Goal: Task Accomplishment & Management: Complete application form

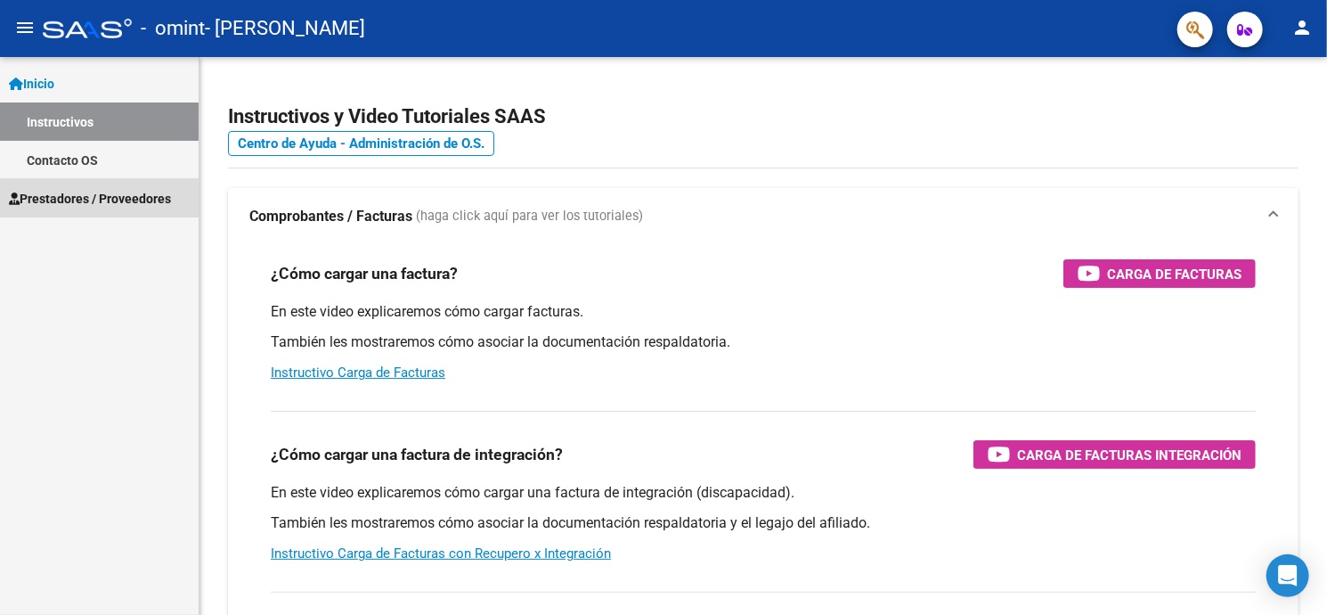
click at [103, 193] on span "Prestadores / Proveedores" at bounding box center [90, 199] width 162 height 20
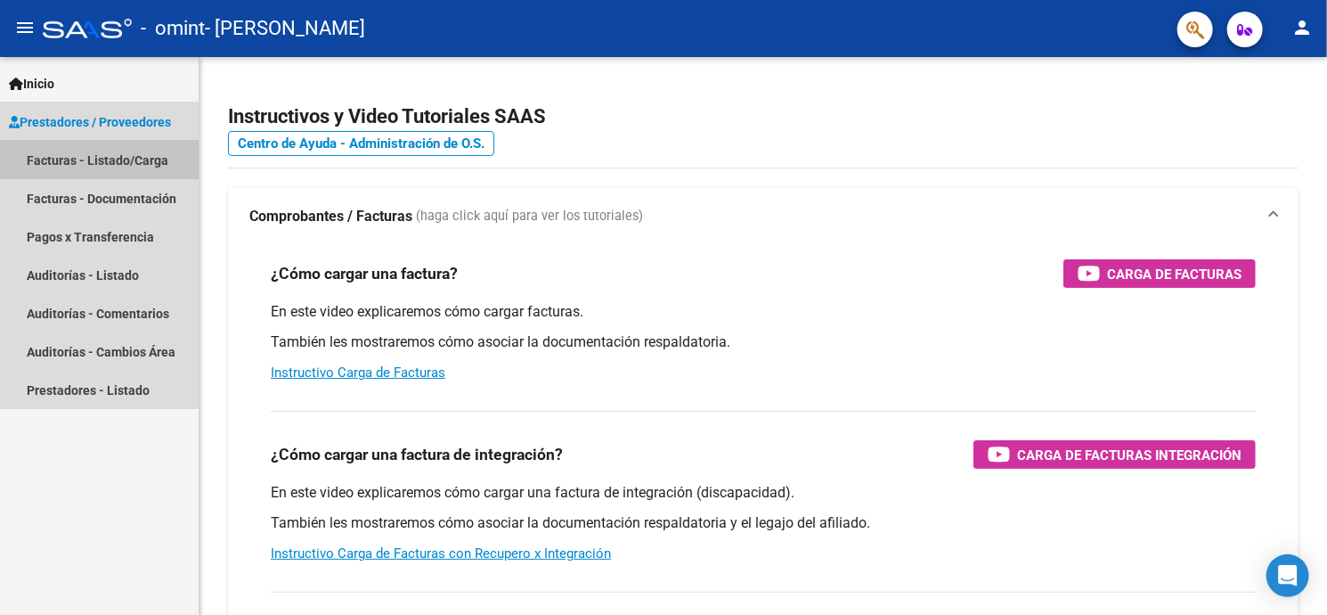
click at [121, 158] on link "Facturas - Listado/Carga" at bounding box center [99, 160] width 199 height 38
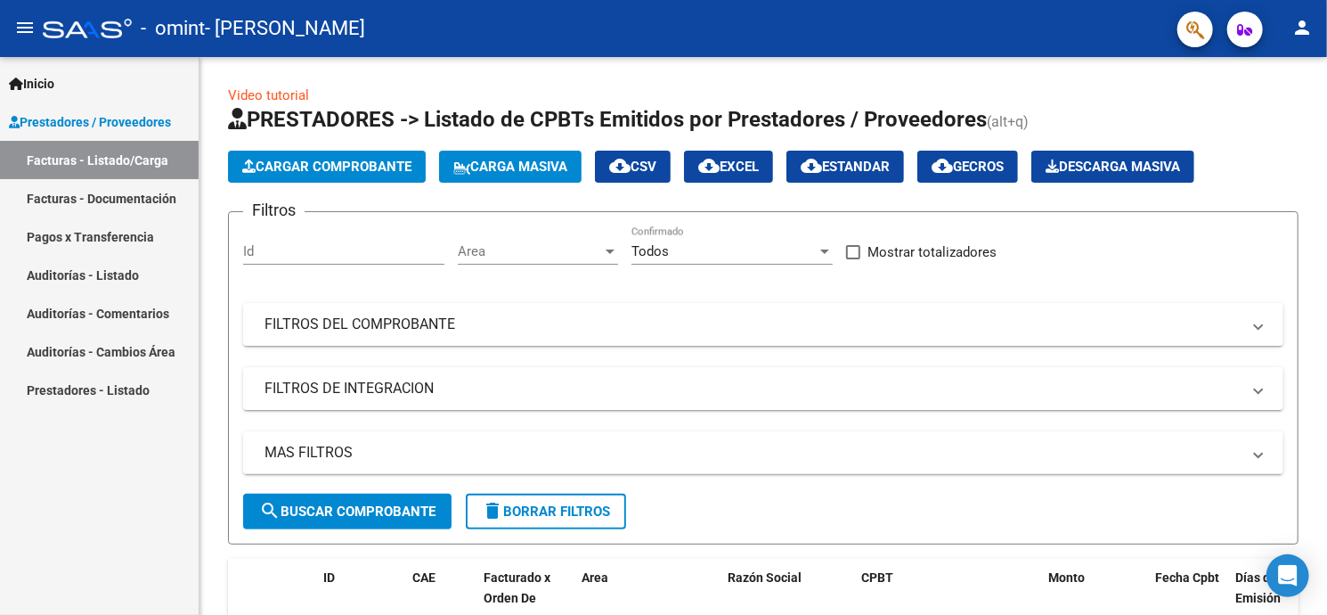
click at [67, 197] on link "Facturas - Documentación" at bounding box center [99, 198] width 199 height 38
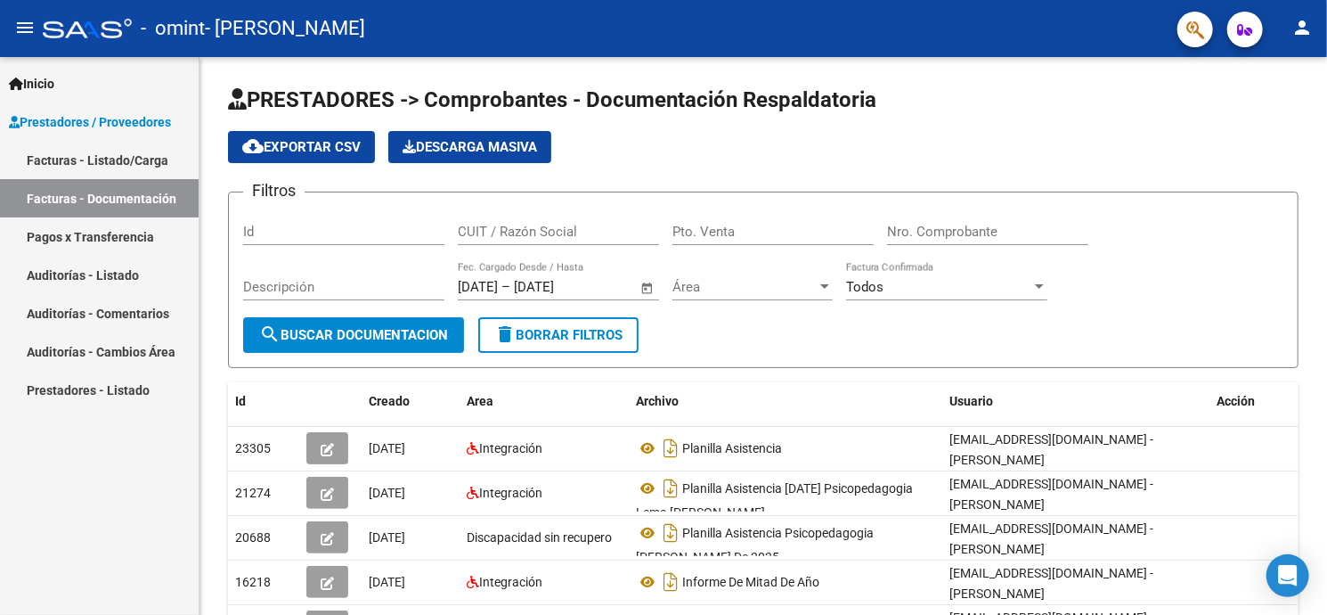
click at [37, 85] on span "Inicio" at bounding box center [31, 84] width 45 height 20
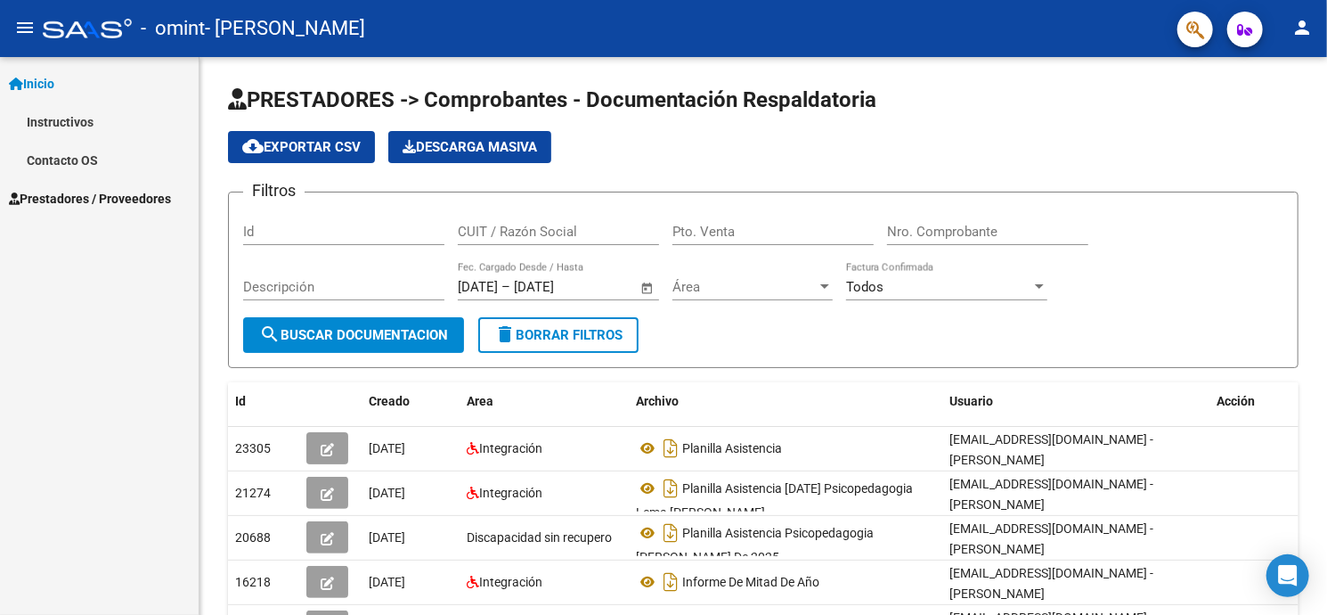
click at [37, 85] on span "Inicio" at bounding box center [31, 84] width 45 height 20
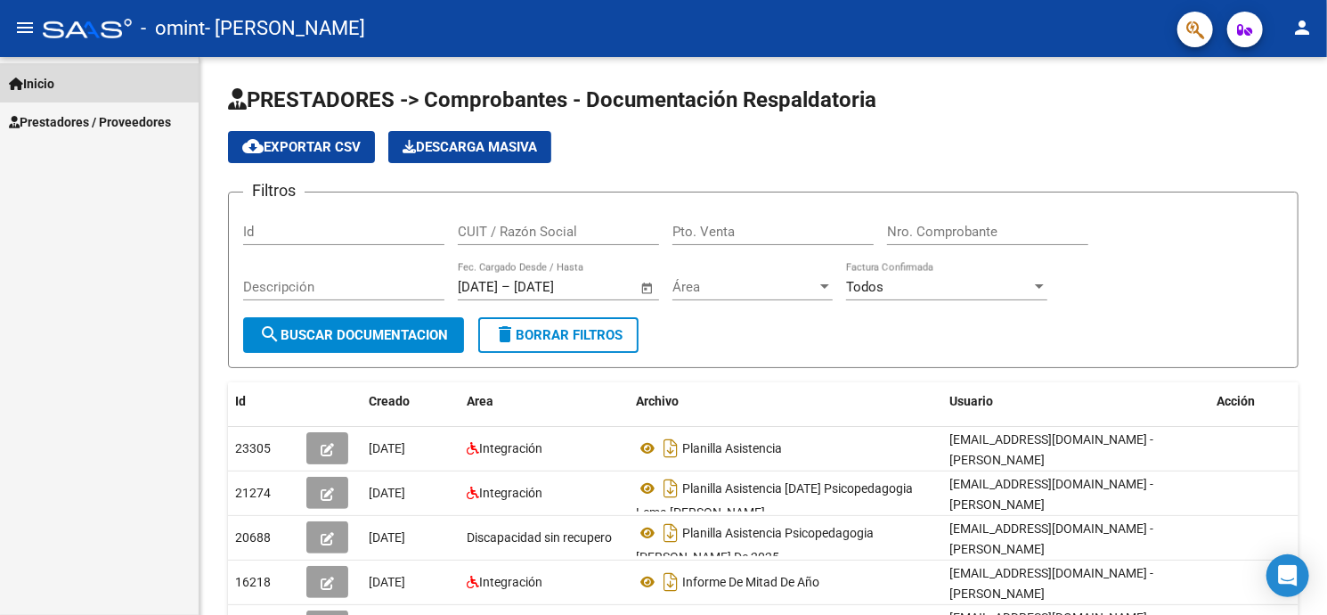
click at [37, 85] on span "Inicio" at bounding box center [31, 84] width 45 height 20
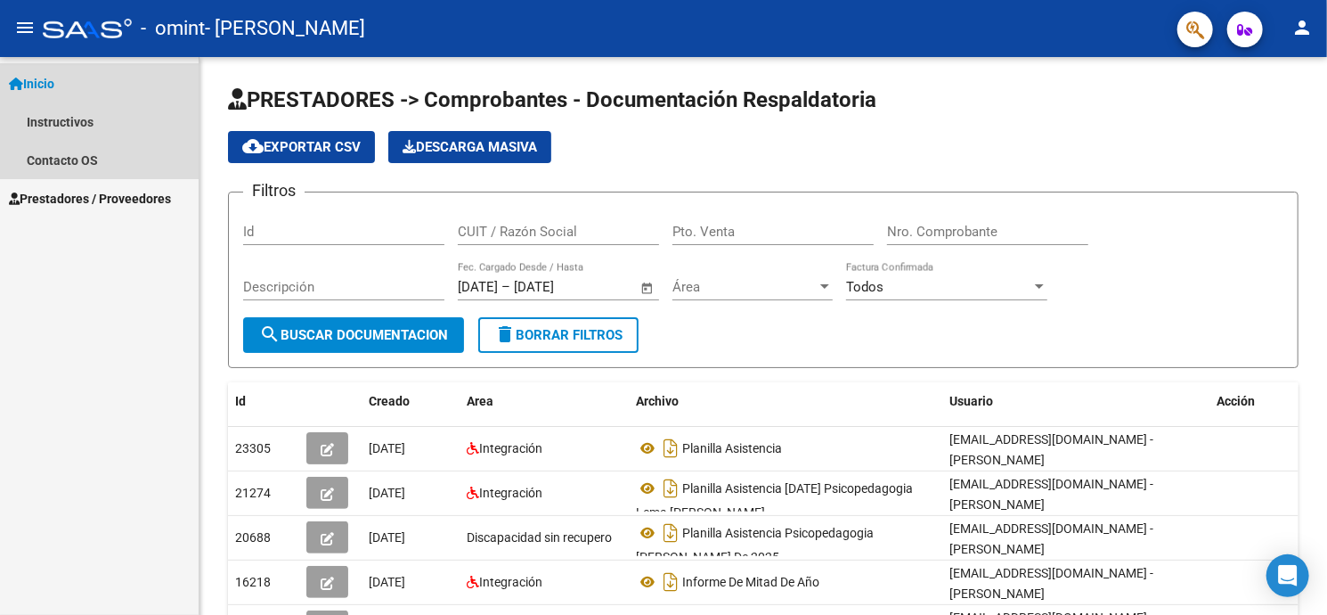
click at [37, 85] on span "Inicio" at bounding box center [31, 84] width 45 height 20
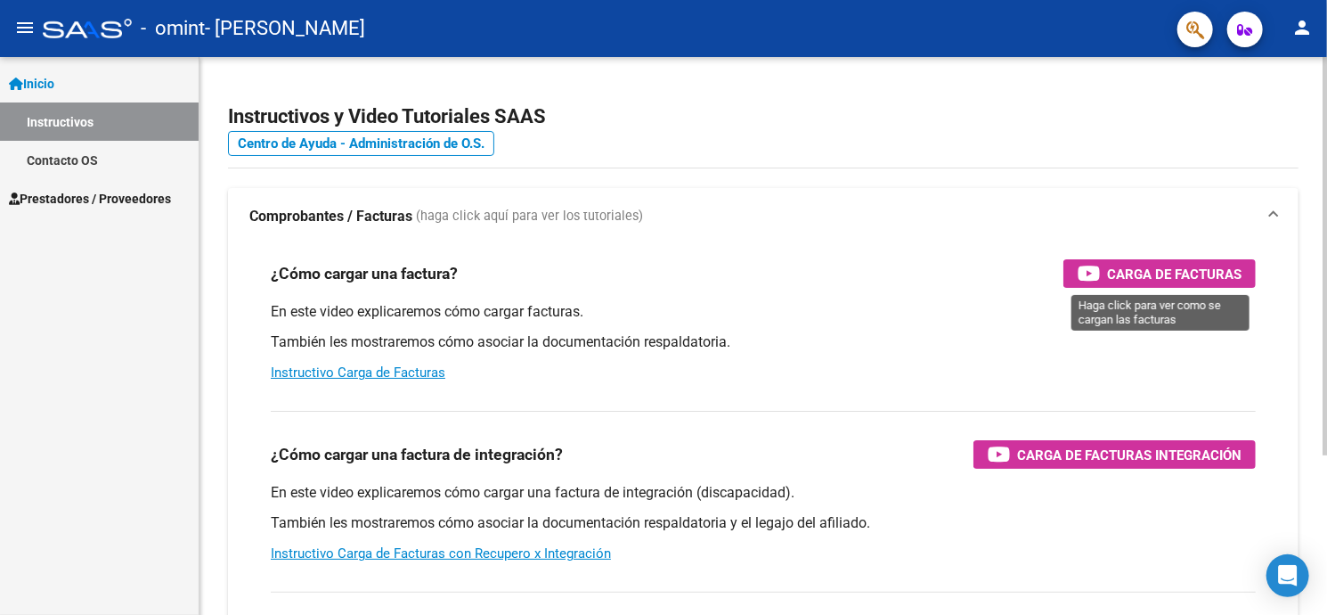
click at [1189, 268] on span "Carga de Facturas" at bounding box center [1174, 274] width 135 height 22
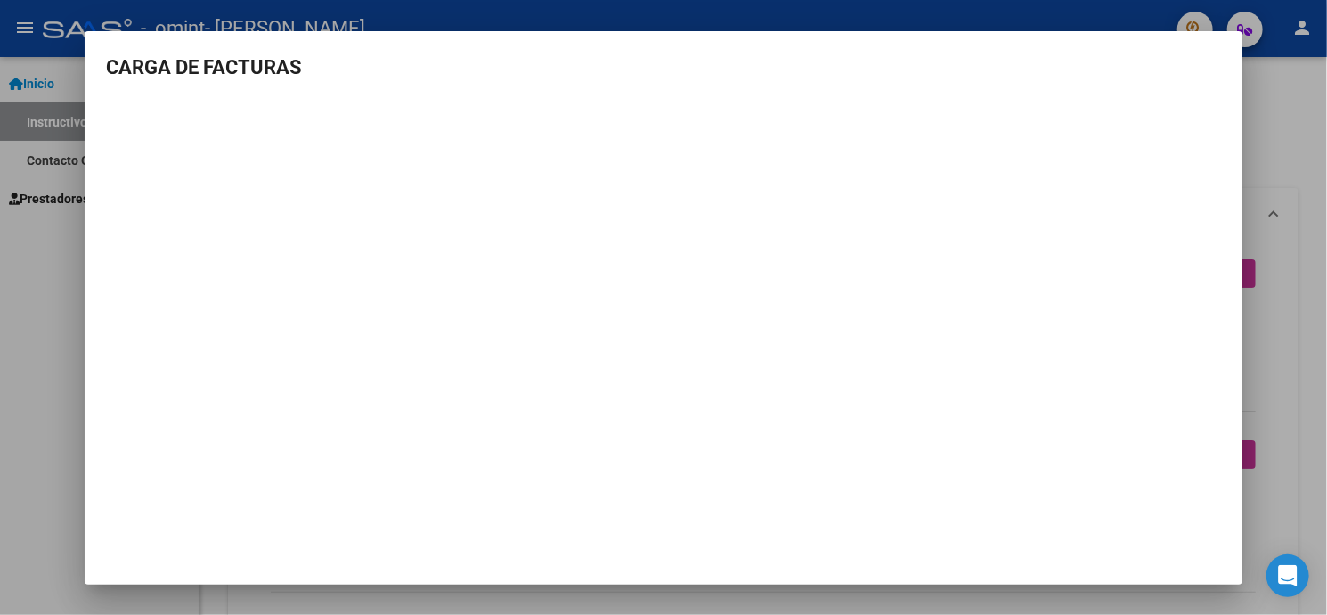
click at [1285, 149] on div at bounding box center [663, 307] width 1327 height 615
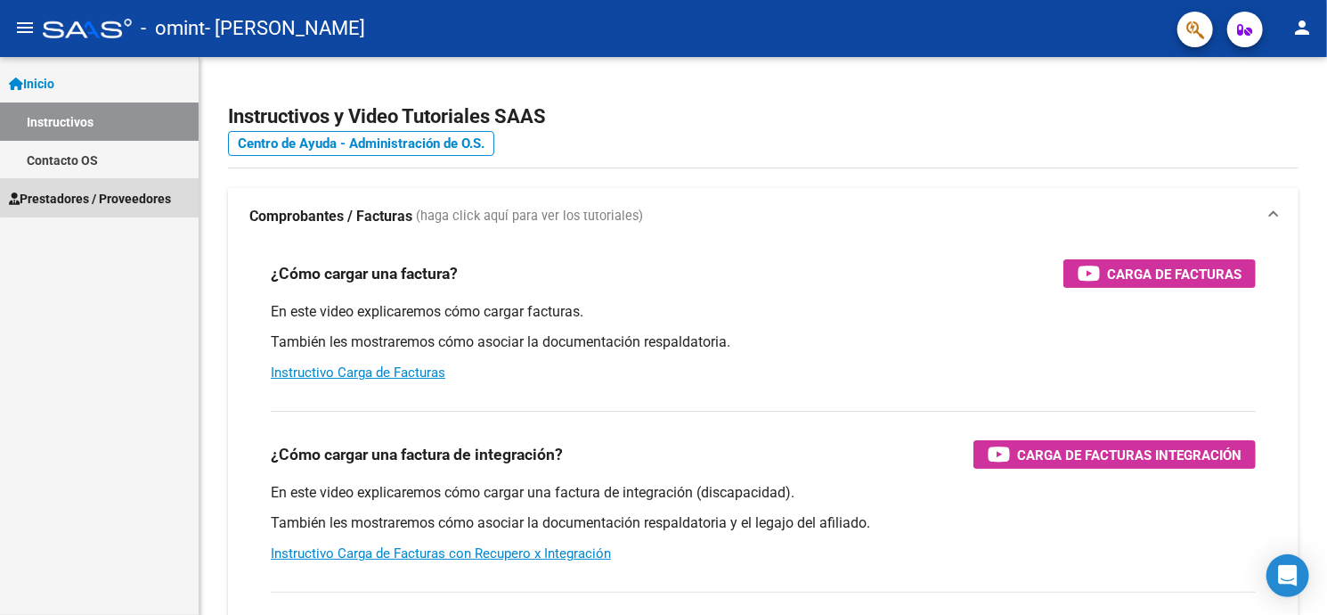
click at [127, 197] on span "Prestadores / Proveedores" at bounding box center [90, 199] width 162 height 20
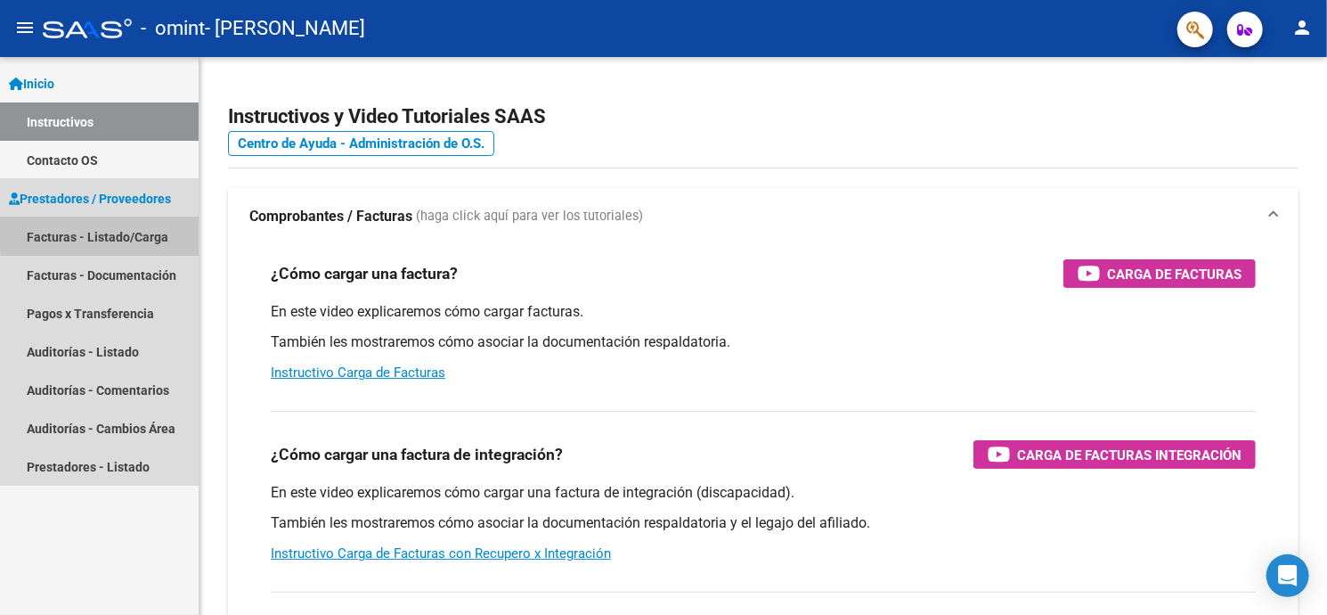
click at [110, 233] on link "Facturas - Listado/Carga" at bounding box center [99, 236] width 199 height 38
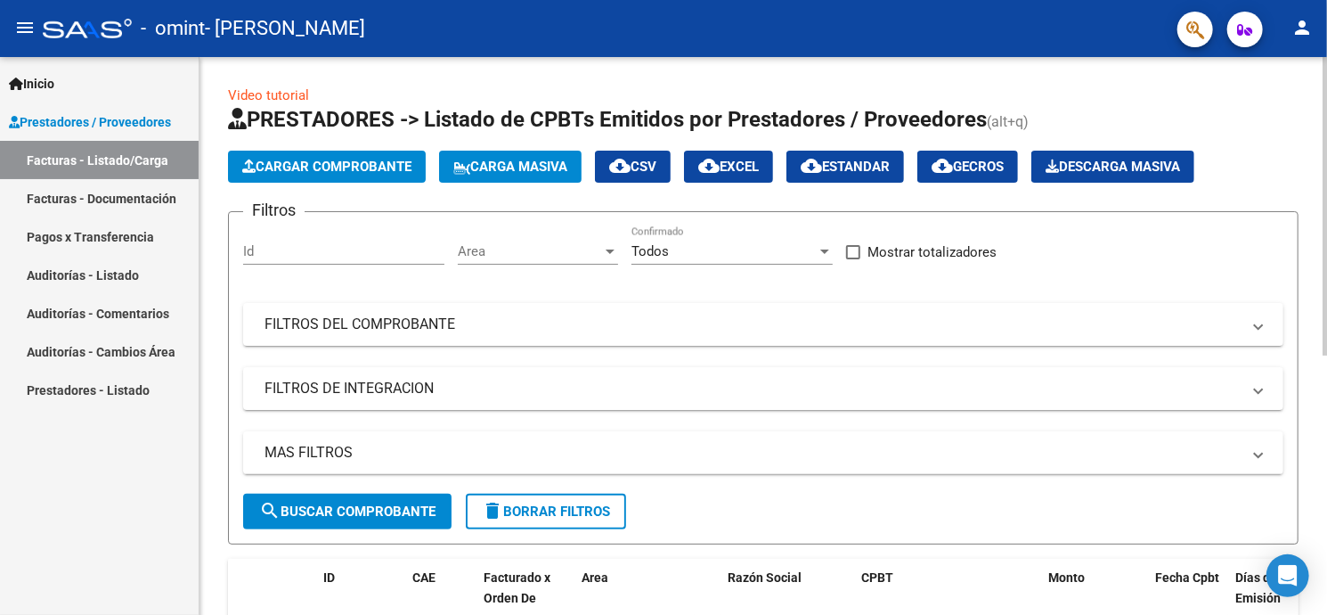
click at [312, 171] on span "Cargar Comprobante" at bounding box center [326, 167] width 169 height 16
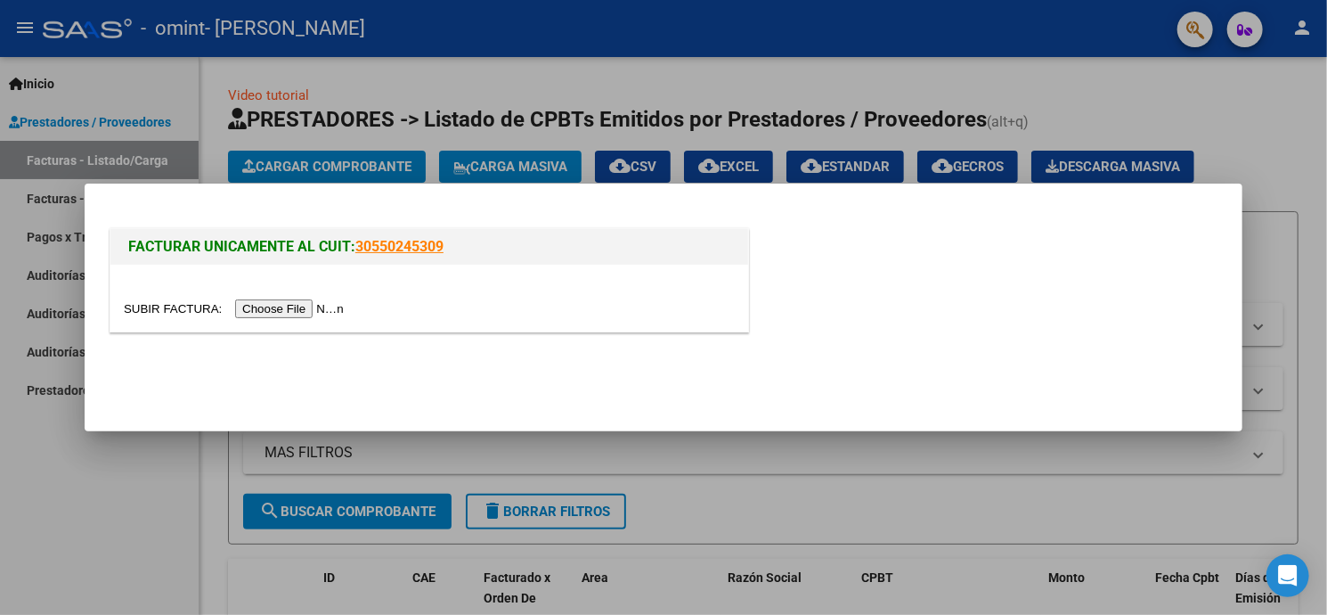
click at [270, 309] on input "file" at bounding box center [236, 308] width 225 height 19
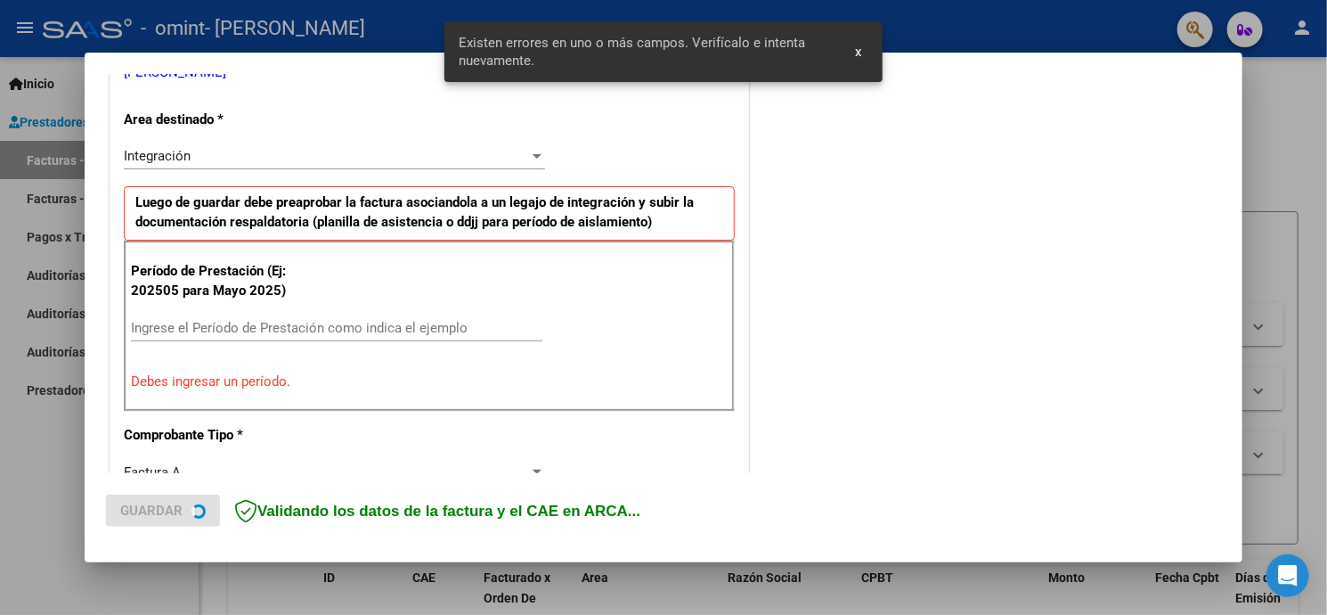
scroll to position [419, 0]
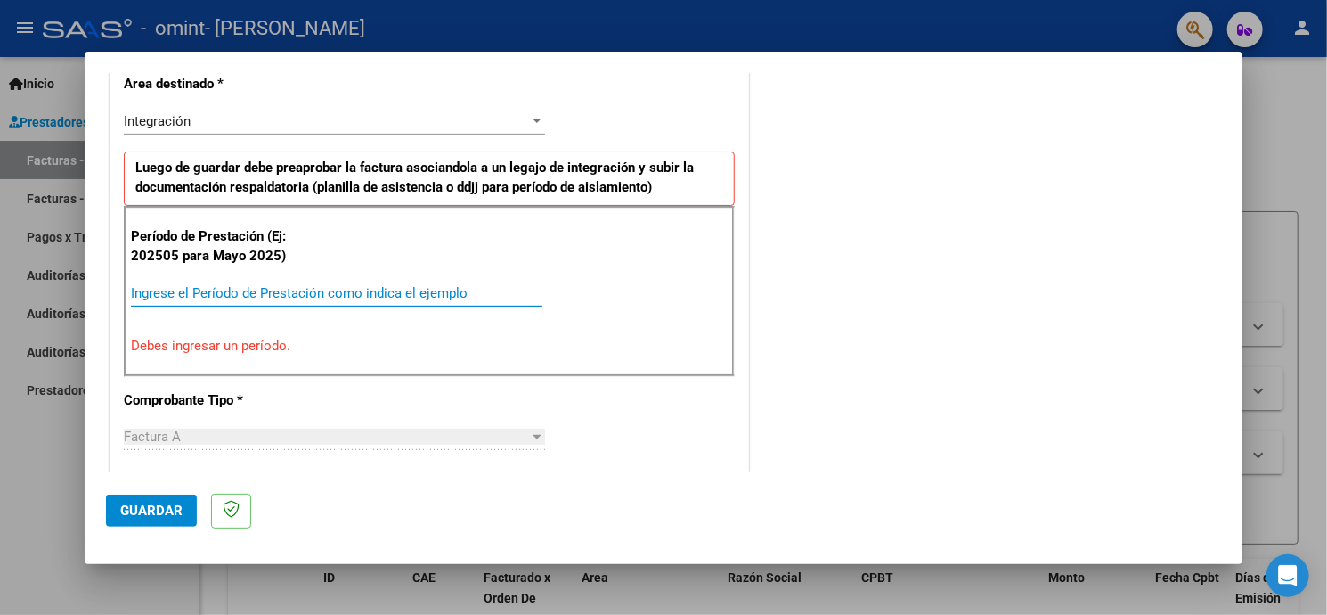
click at [150, 289] on input "Ingrese el Período de Prestación como indica el ejemplo" at bounding box center [337, 293] width 412 height 16
type input "2025"
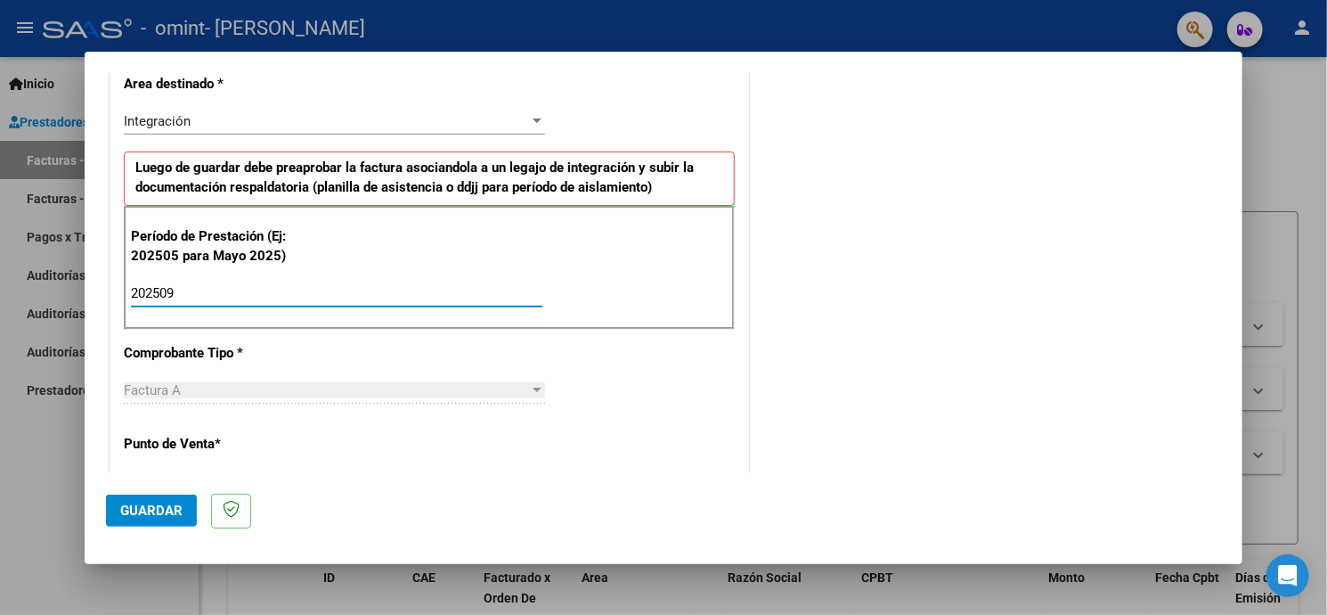
type input "202509"
click at [152, 457] on div "CUIT * 27-16212404-3 Ingresar CUIT ANALISIS PRESTADOR [PERSON_NAME] [PERSON_NAM…" at bounding box center [429, 547] width 638 height 1341
click at [138, 514] on span "Guardar" at bounding box center [151, 510] width 62 height 16
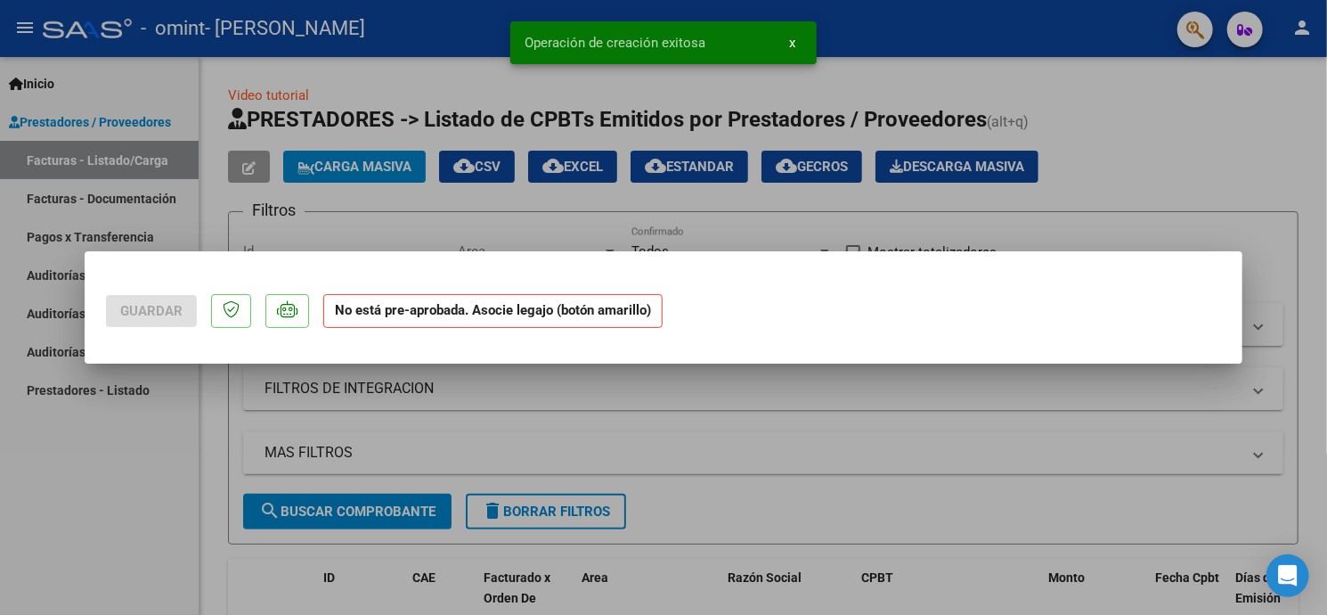
scroll to position [0, 0]
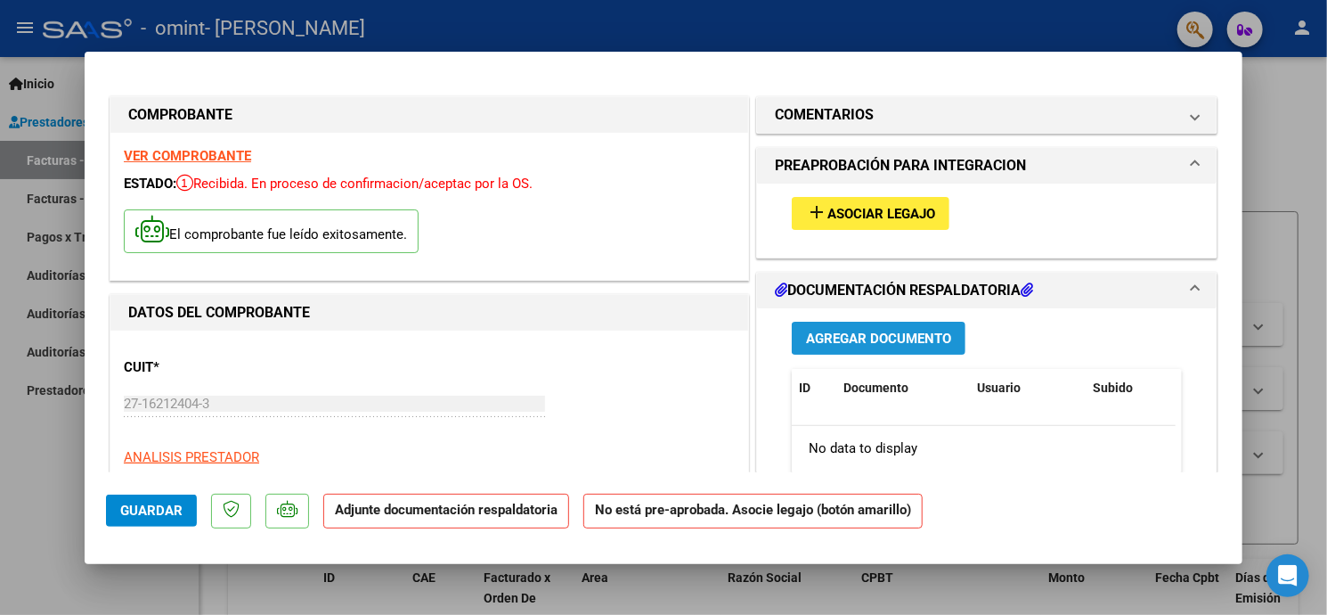
click at [871, 338] on span "Agregar Documento" at bounding box center [878, 338] width 145 height 16
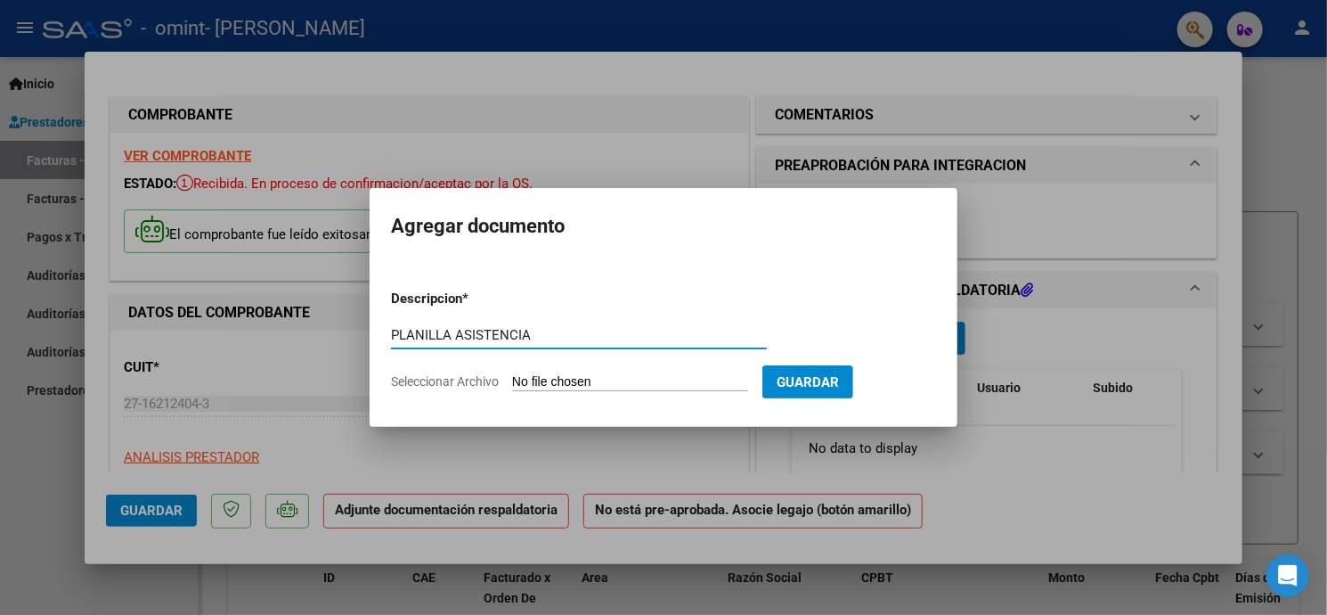
type input "PLANILLA ASISTENCIA"
click at [526, 385] on input "Seleccionar Archivo" at bounding box center [630, 382] width 236 height 17
type input "C:\fakepath\[PERSON_NAME] PLANILLA ASISTENCIA [DATE] PSP.pdf"
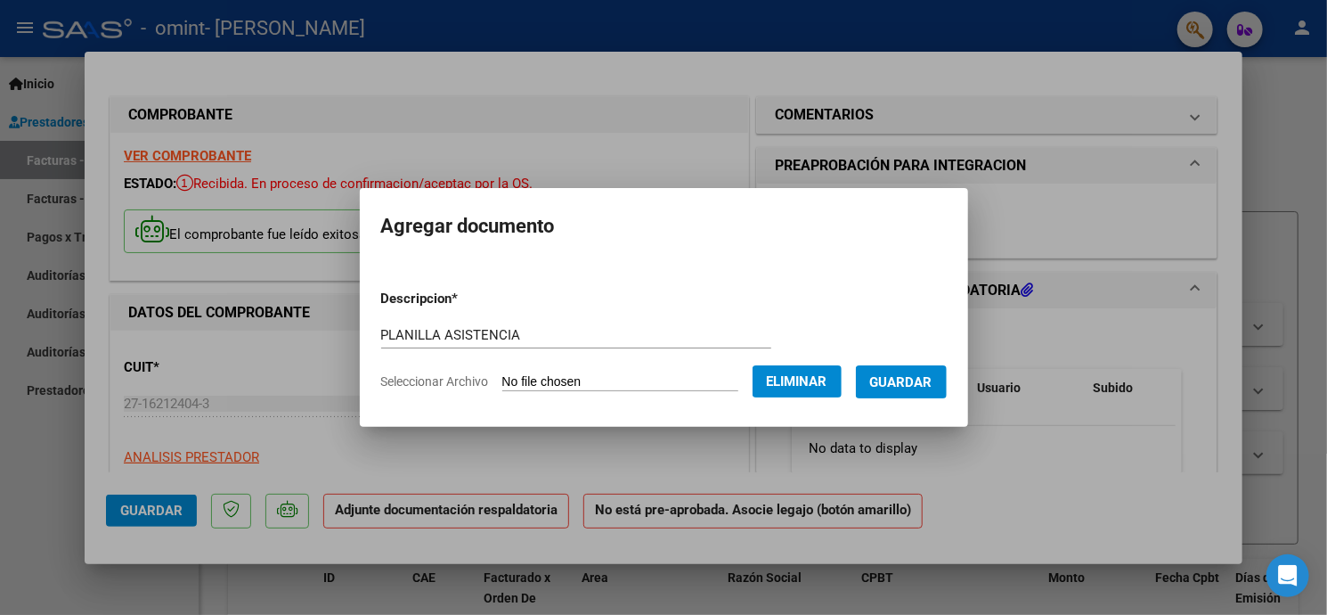
click at [907, 381] on span "Guardar" at bounding box center [901, 382] width 62 height 16
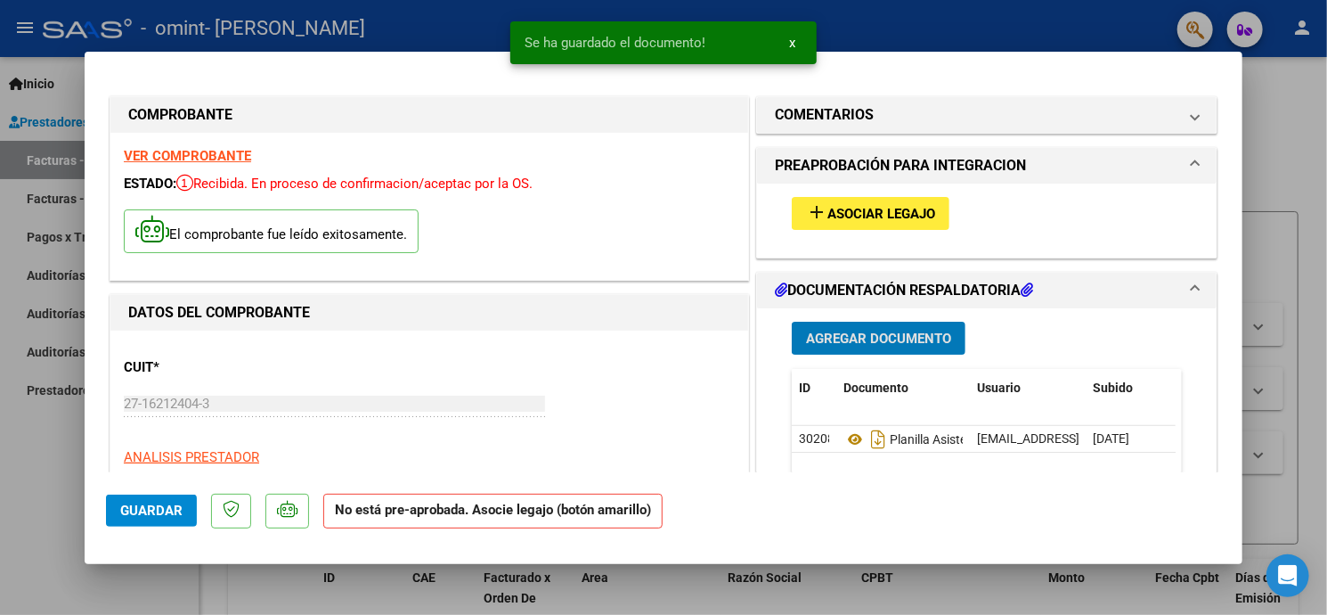
click at [891, 209] on span "Asociar Legajo" at bounding box center [882, 214] width 108 height 16
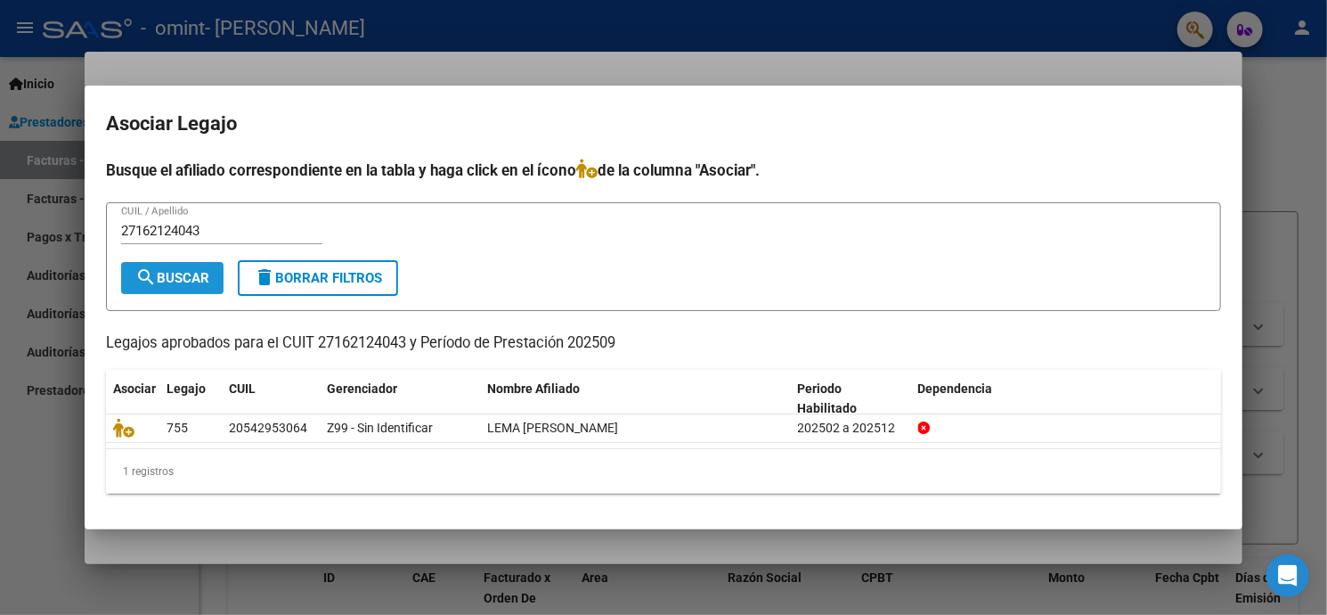
click at [186, 276] on span "search Buscar" at bounding box center [172, 278] width 74 height 16
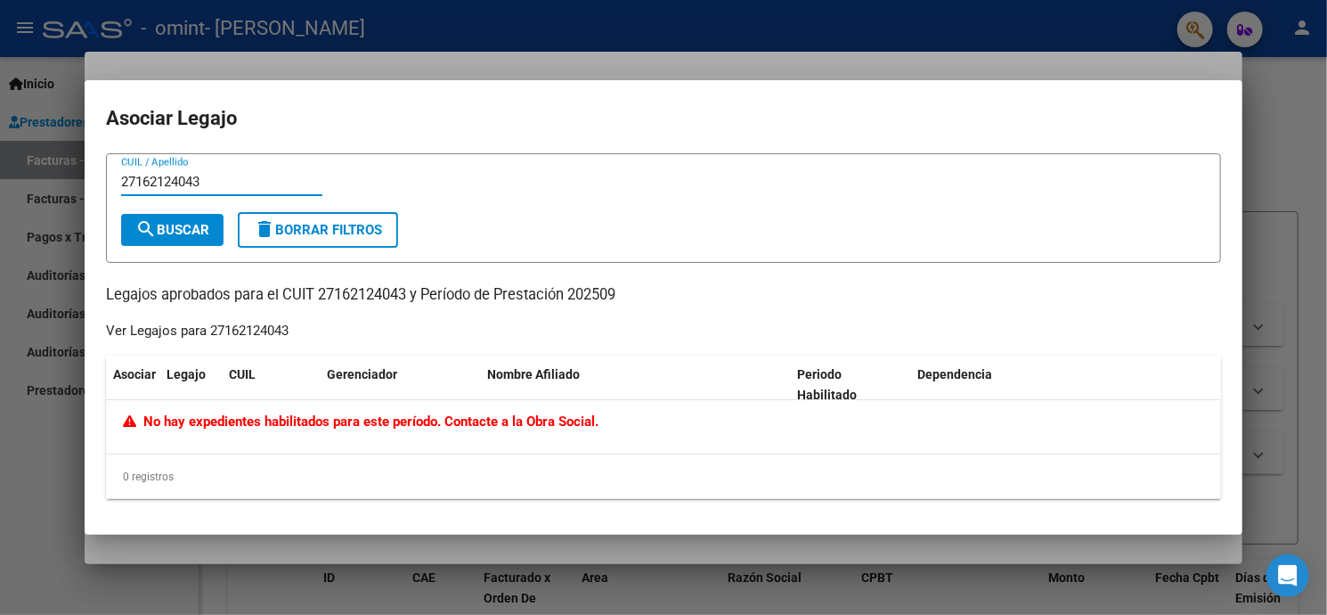
click at [210, 179] on input "27162124043" at bounding box center [221, 182] width 201 height 16
type input "2"
click at [1307, 111] on div at bounding box center [663, 307] width 1327 height 615
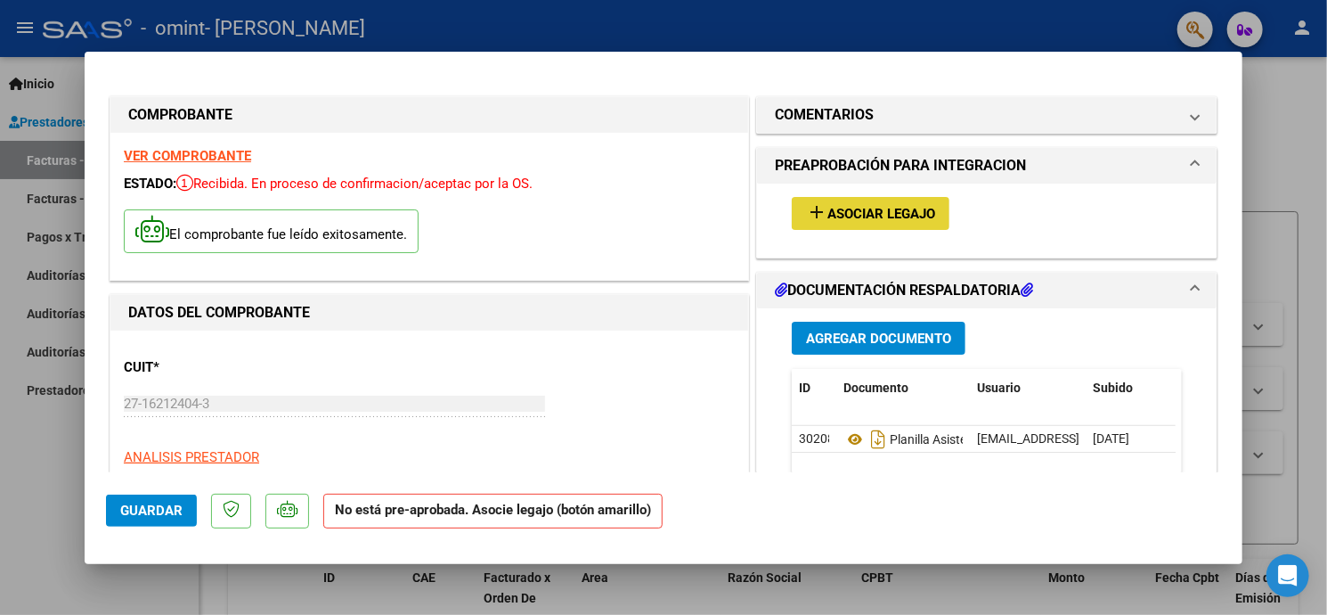
click at [845, 212] on span "Asociar Legajo" at bounding box center [882, 214] width 108 height 16
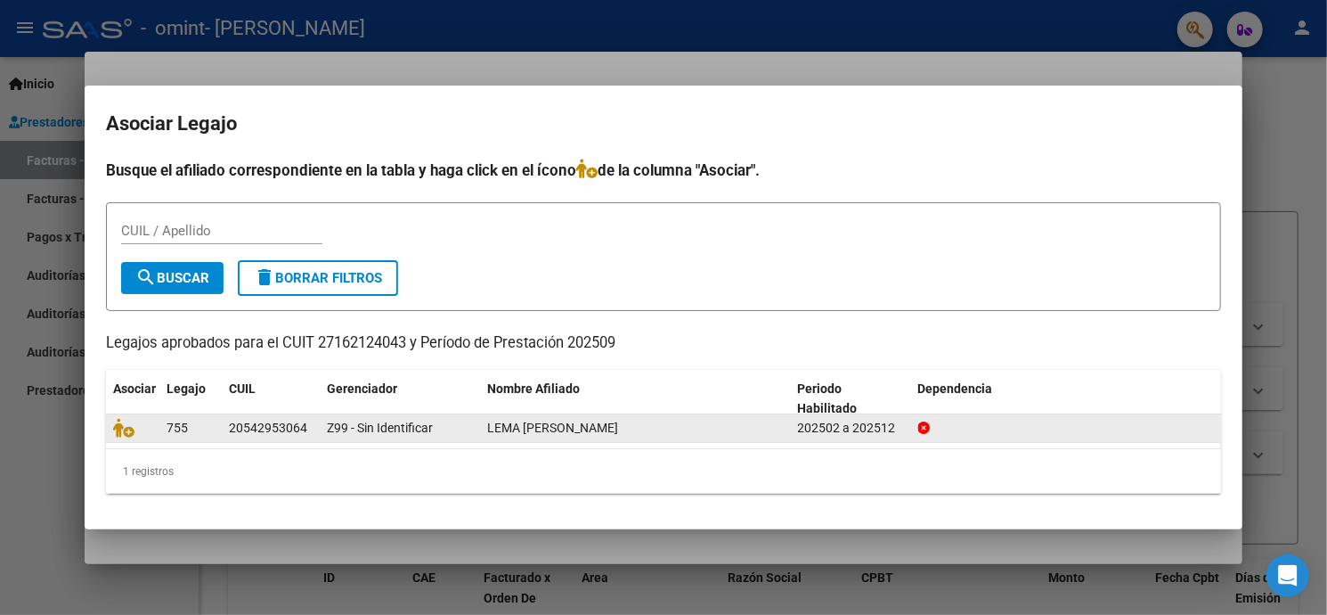
click at [495, 427] on span "LEMA [PERSON_NAME]" at bounding box center [552, 427] width 131 height 14
click at [133, 428] on icon at bounding box center [123, 428] width 21 height 20
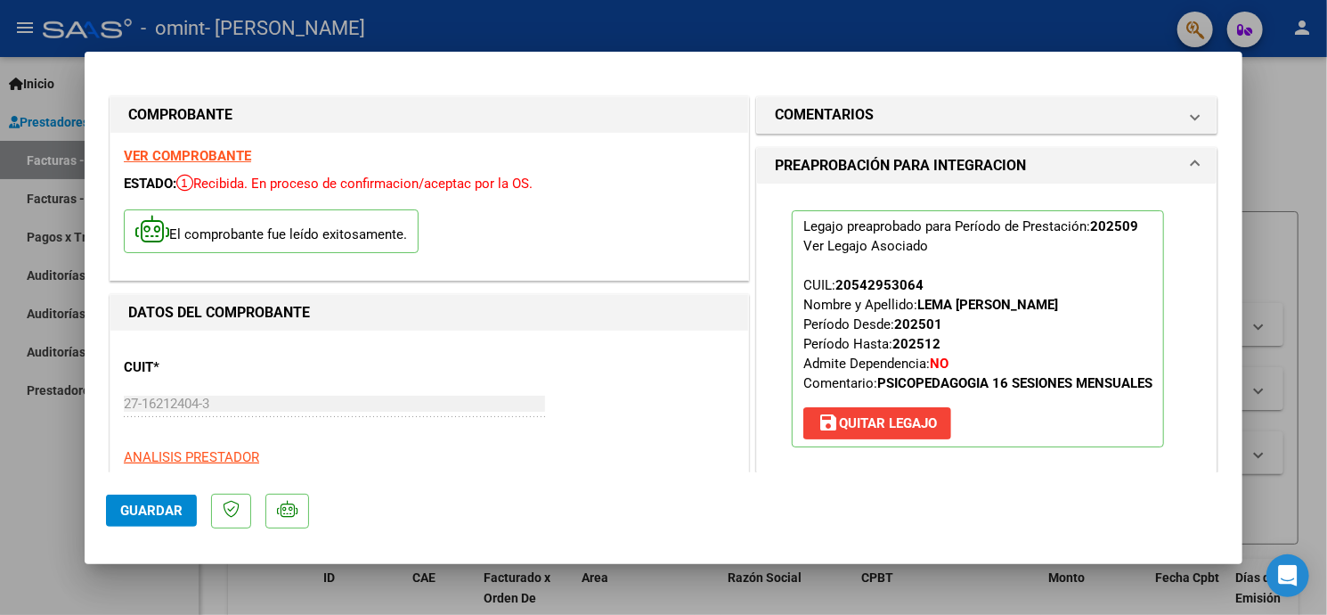
click at [160, 508] on span "Guardar" at bounding box center [151, 510] width 62 height 16
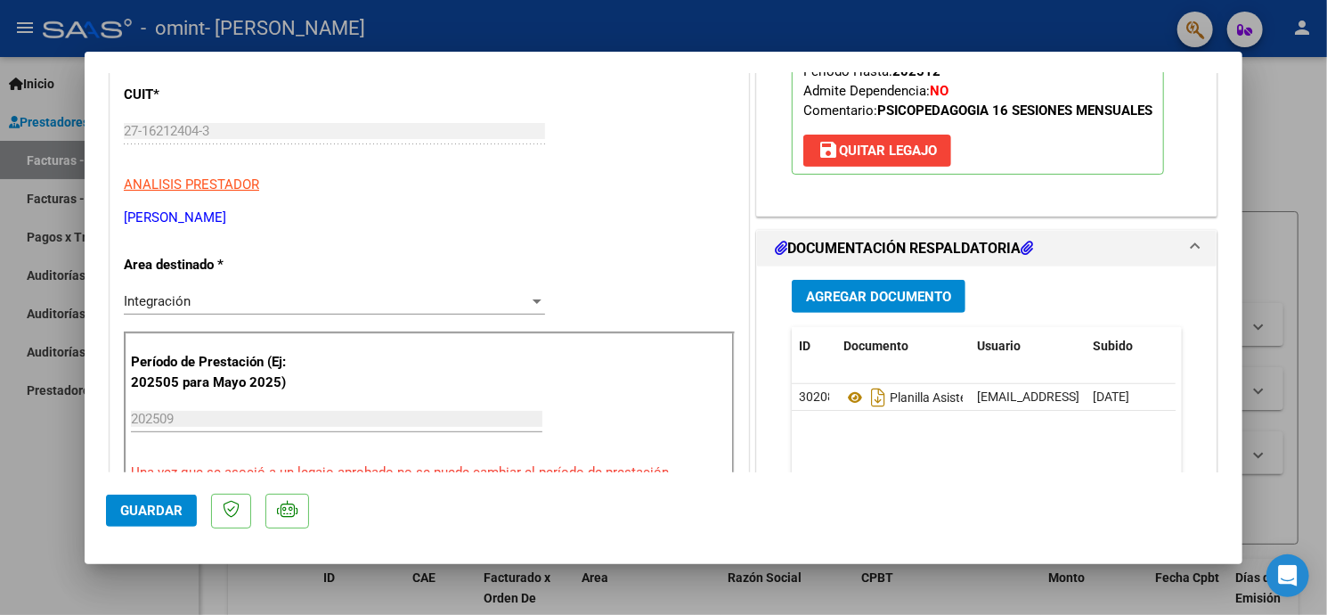
scroll to position [368, 0]
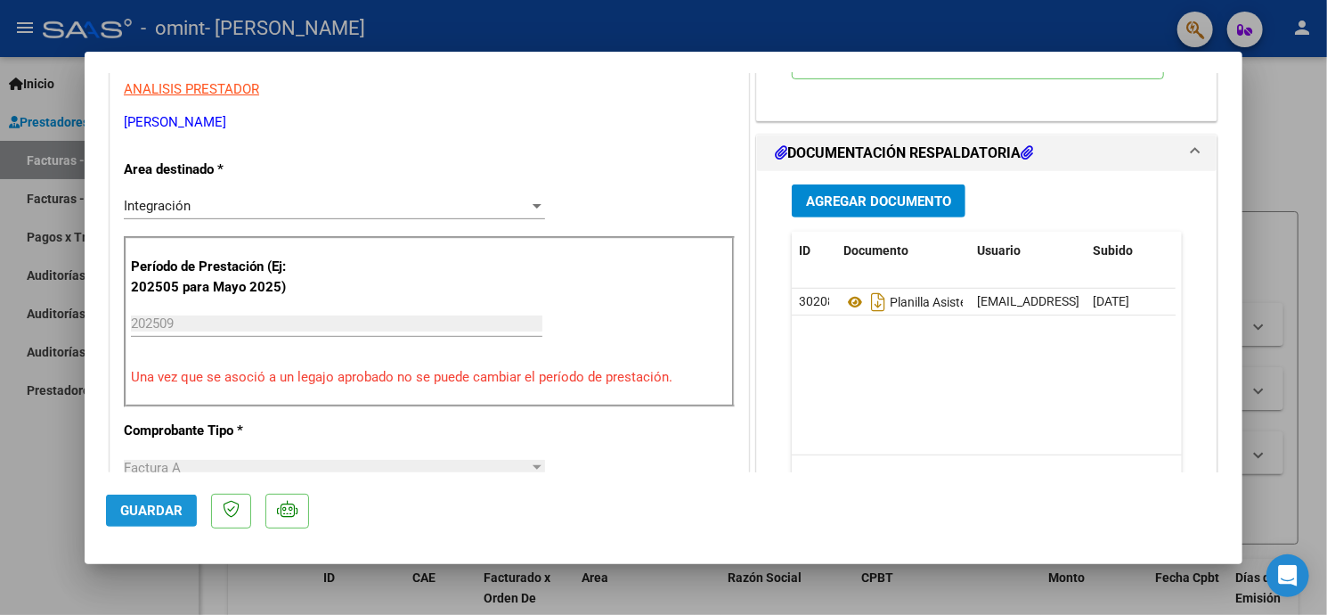
click at [138, 510] on span "Guardar" at bounding box center [151, 510] width 62 height 16
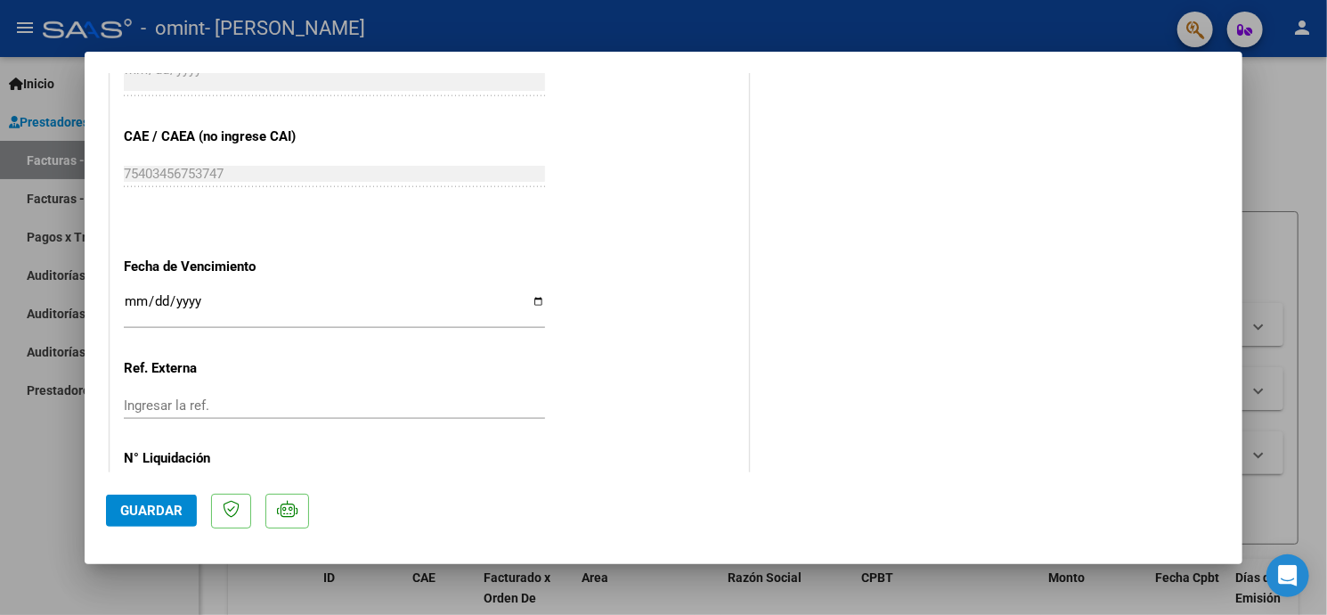
scroll to position [1140, 0]
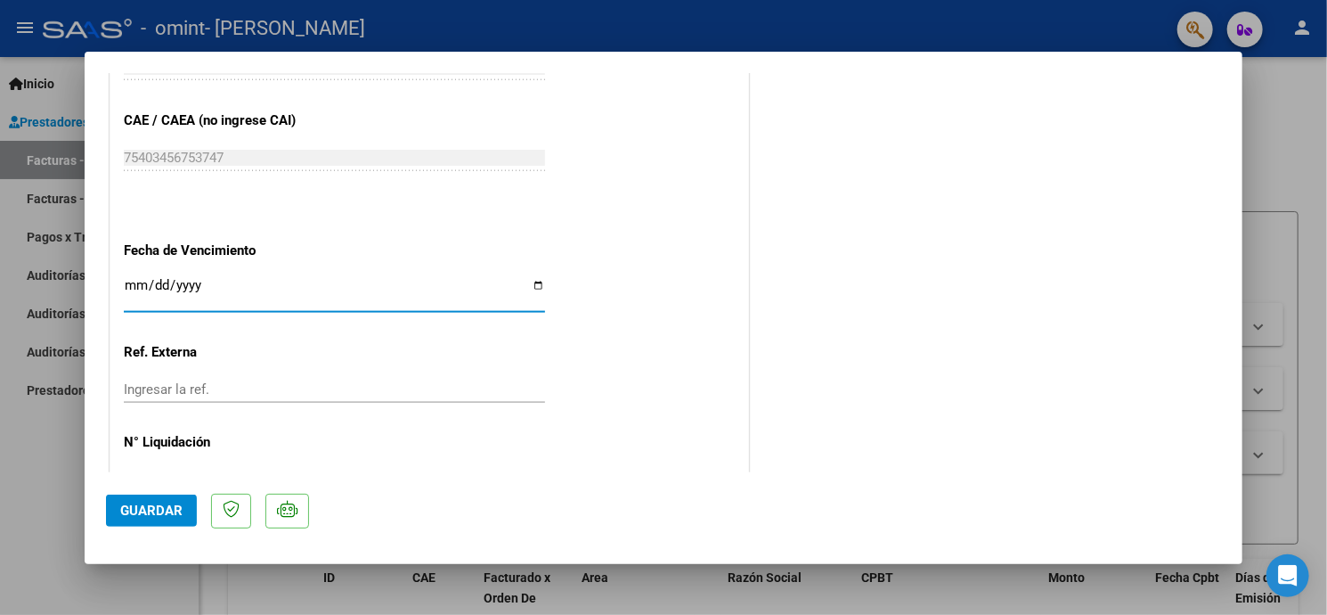
click at [534, 286] on input "Ingresar la fecha" at bounding box center [334, 292] width 421 height 29
click at [128, 281] on input "Ingresar la fecha" at bounding box center [334, 292] width 421 height 29
type input "[DATE]"
click at [143, 510] on span "Guardar" at bounding box center [151, 510] width 62 height 16
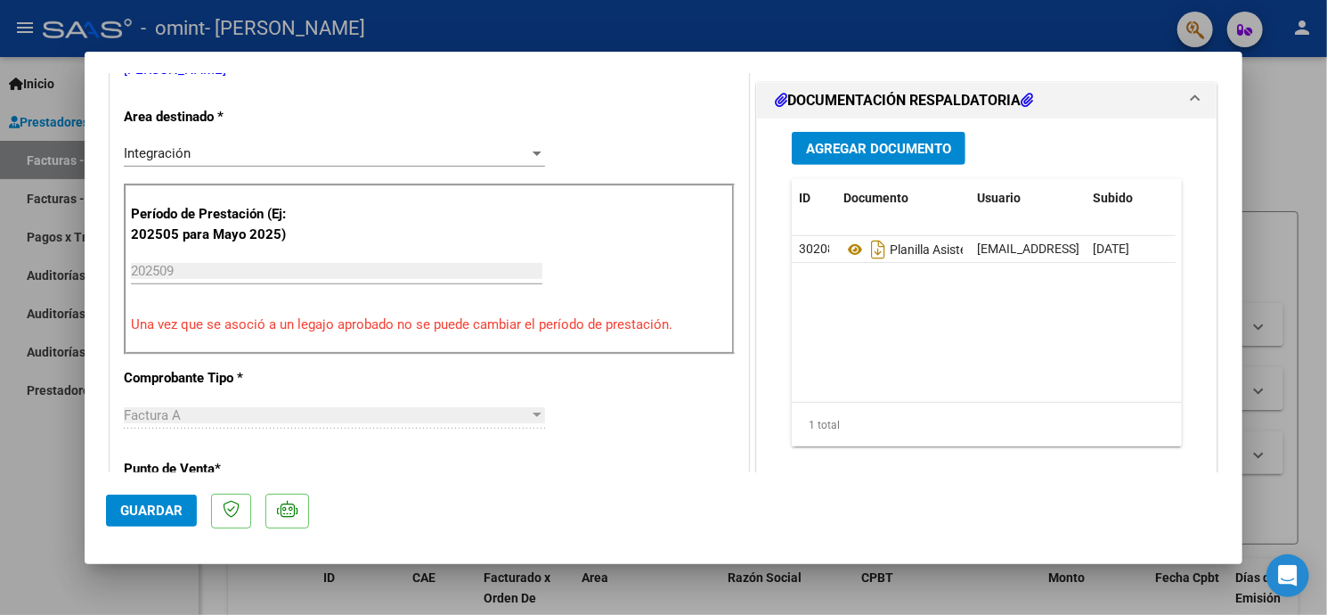
scroll to position [503, 0]
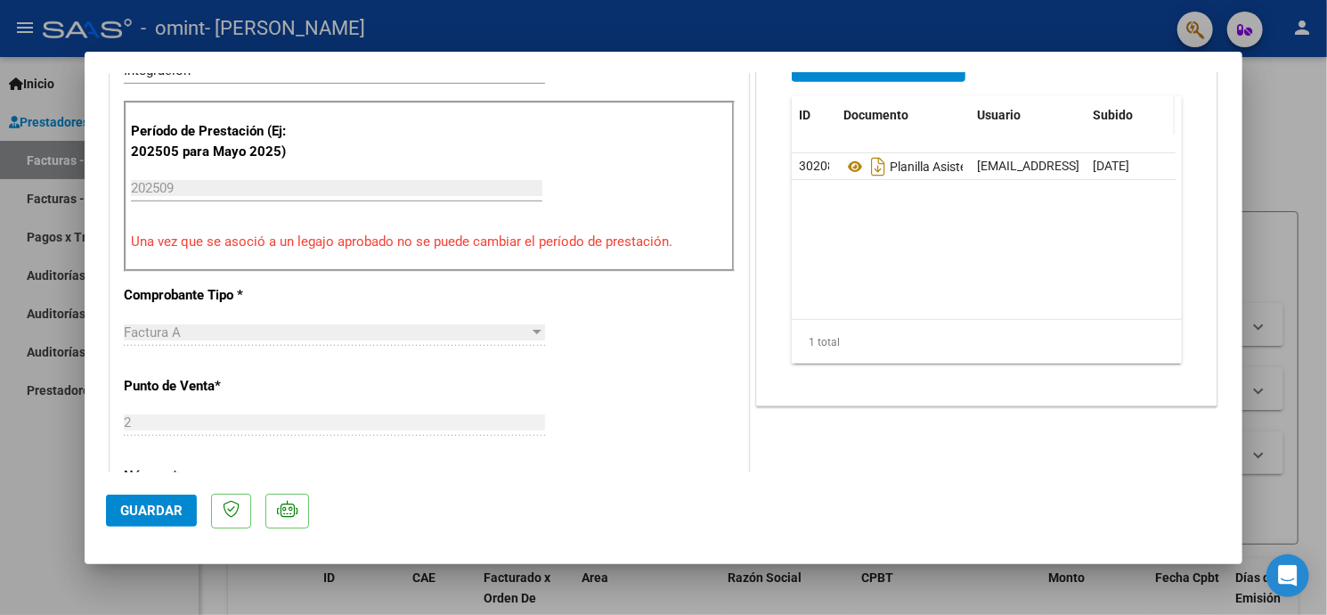
click at [1103, 111] on span "Subido" at bounding box center [1113, 115] width 40 height 14
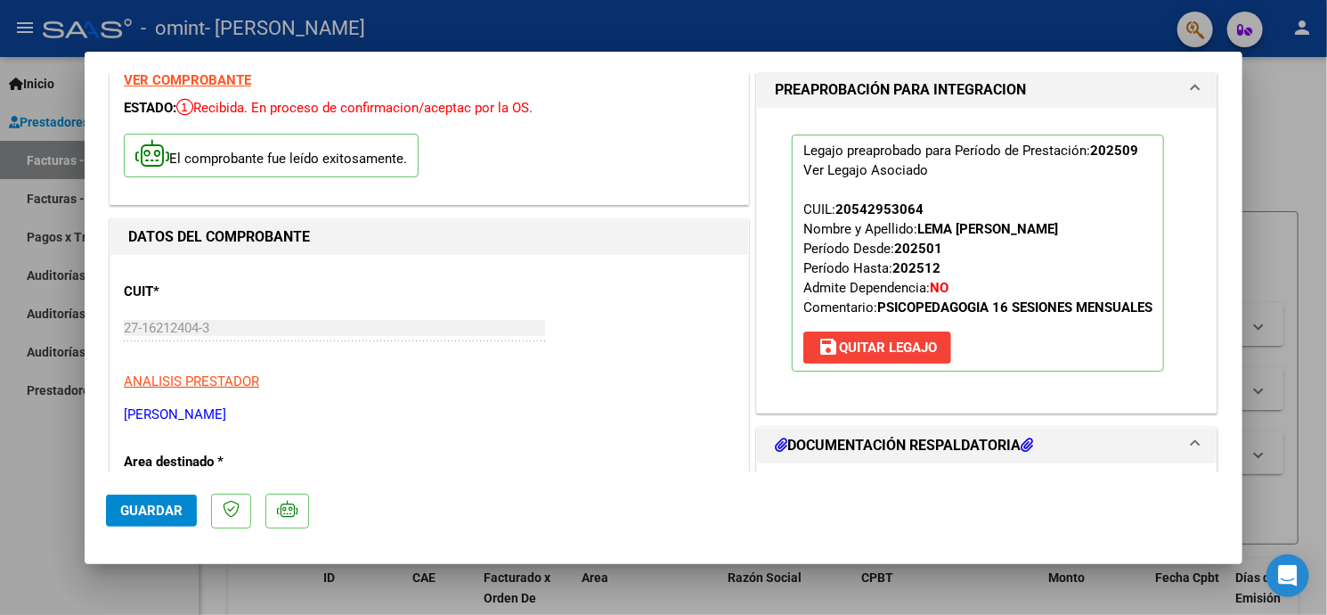
scroll to position [0, 0]
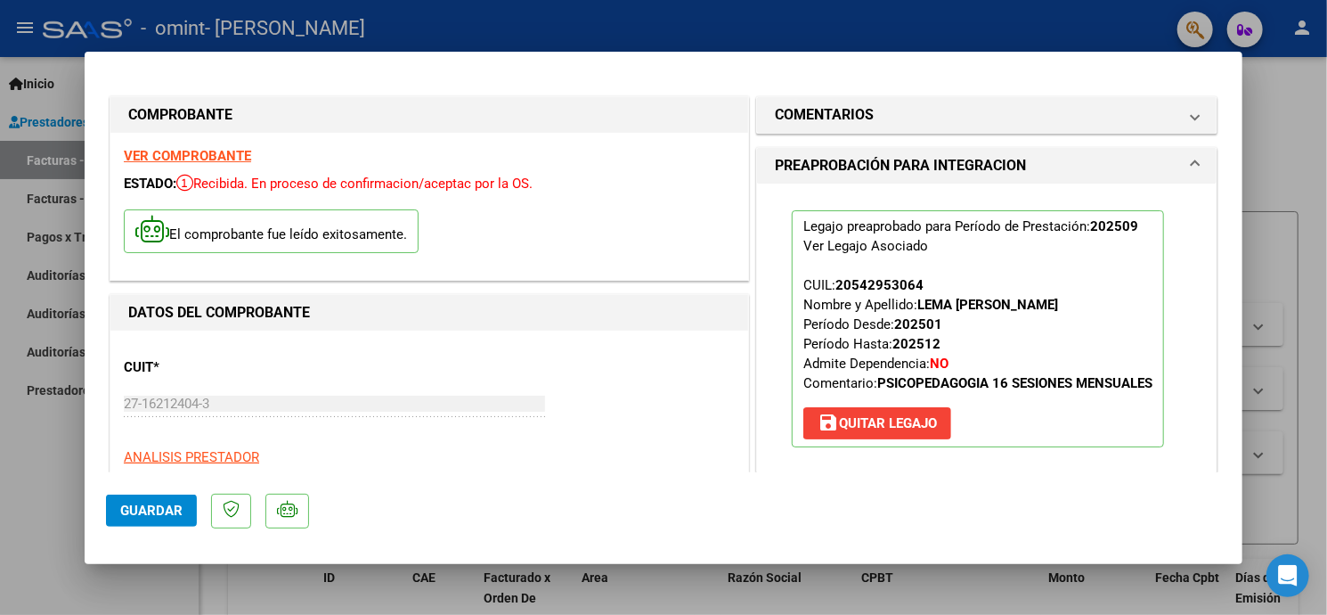
click at [229, 155] on strong "VER COMPROBANTE" at bounding box center [187, 156] width 127 height 16
click at [1286, 120] on div at bounding box center [663, 307] width 1327 height 615
type input "$ 0,00"
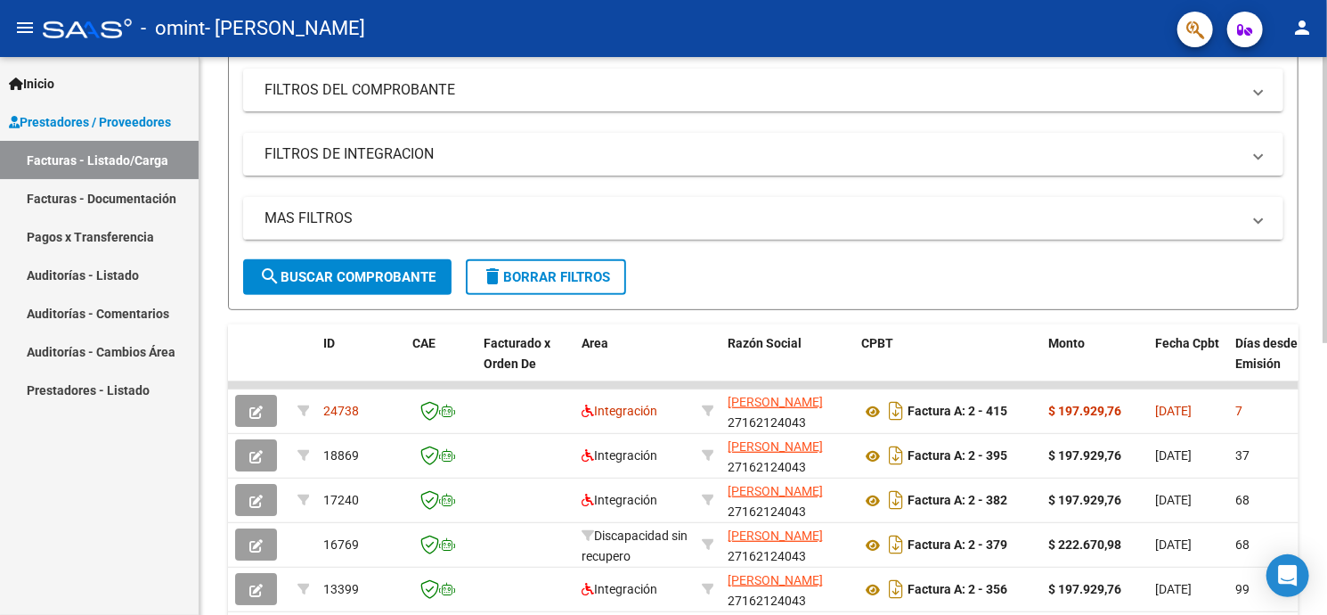
scroll to position [242, 0]
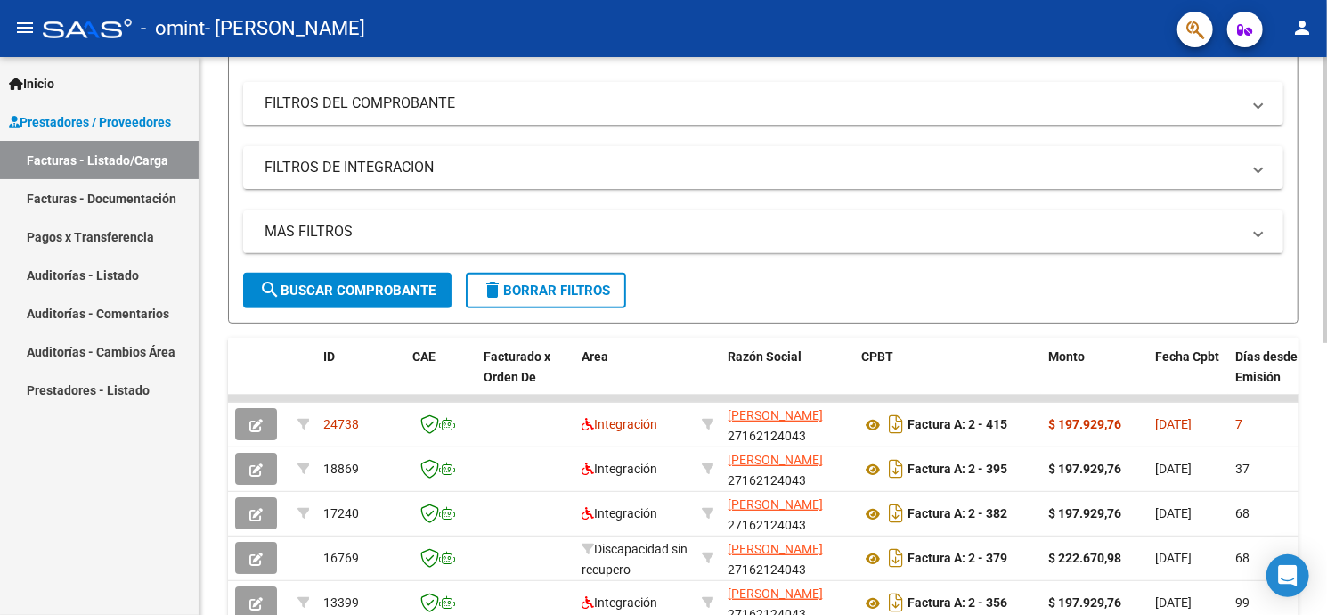
click at [1326, 421] on html "menu - omint - [PERSON_NAME] person Inicio Instructivos Contacto OS Prestadores…" at bounding box center [663, 307] width 1327 height 615
